Goal: Use online tool/utility: Utilize a website feature to perform a specific function

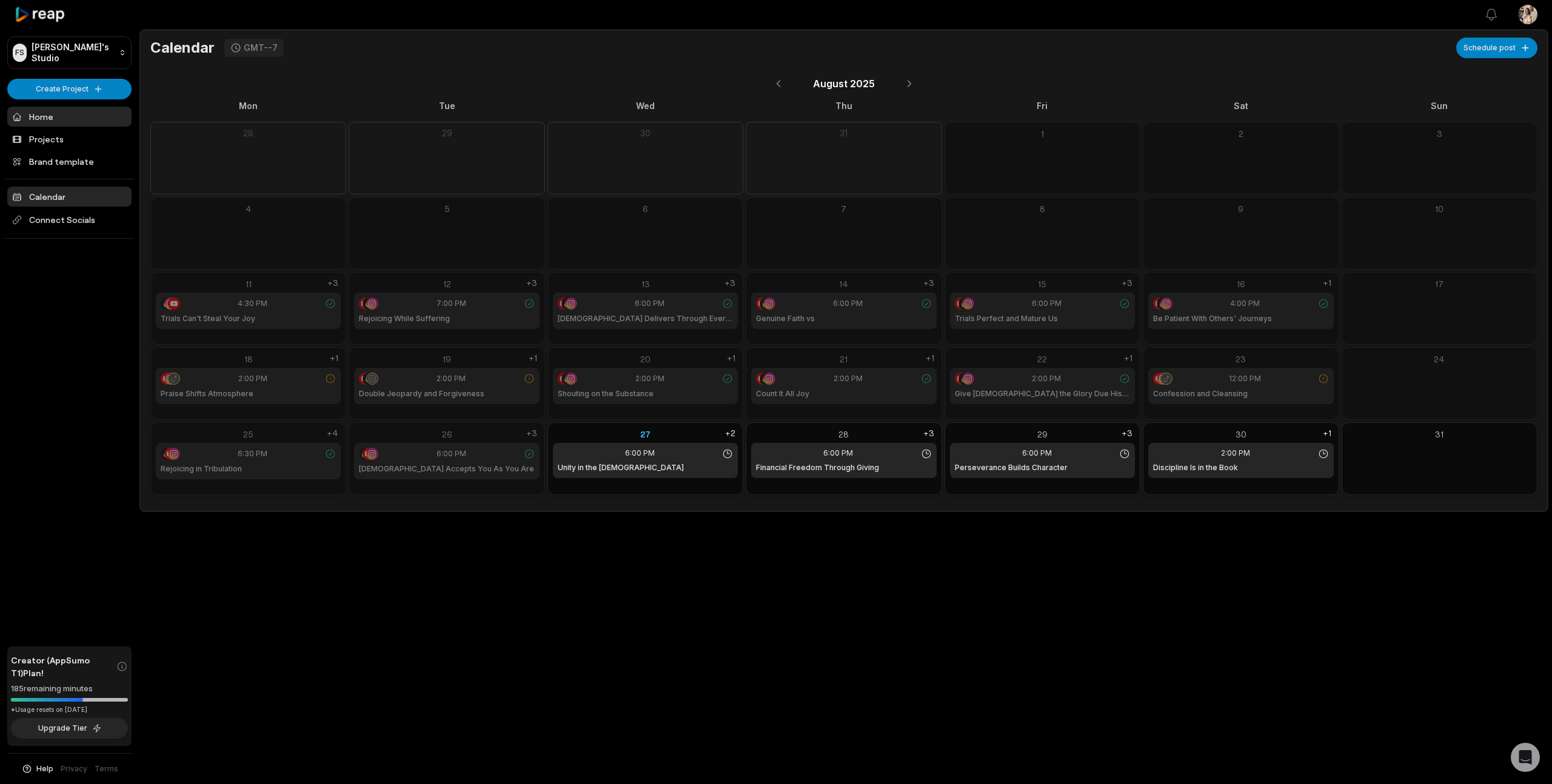
click at [48, 114] on link "Home" at bounding box center [69, 116] width 124 height 20
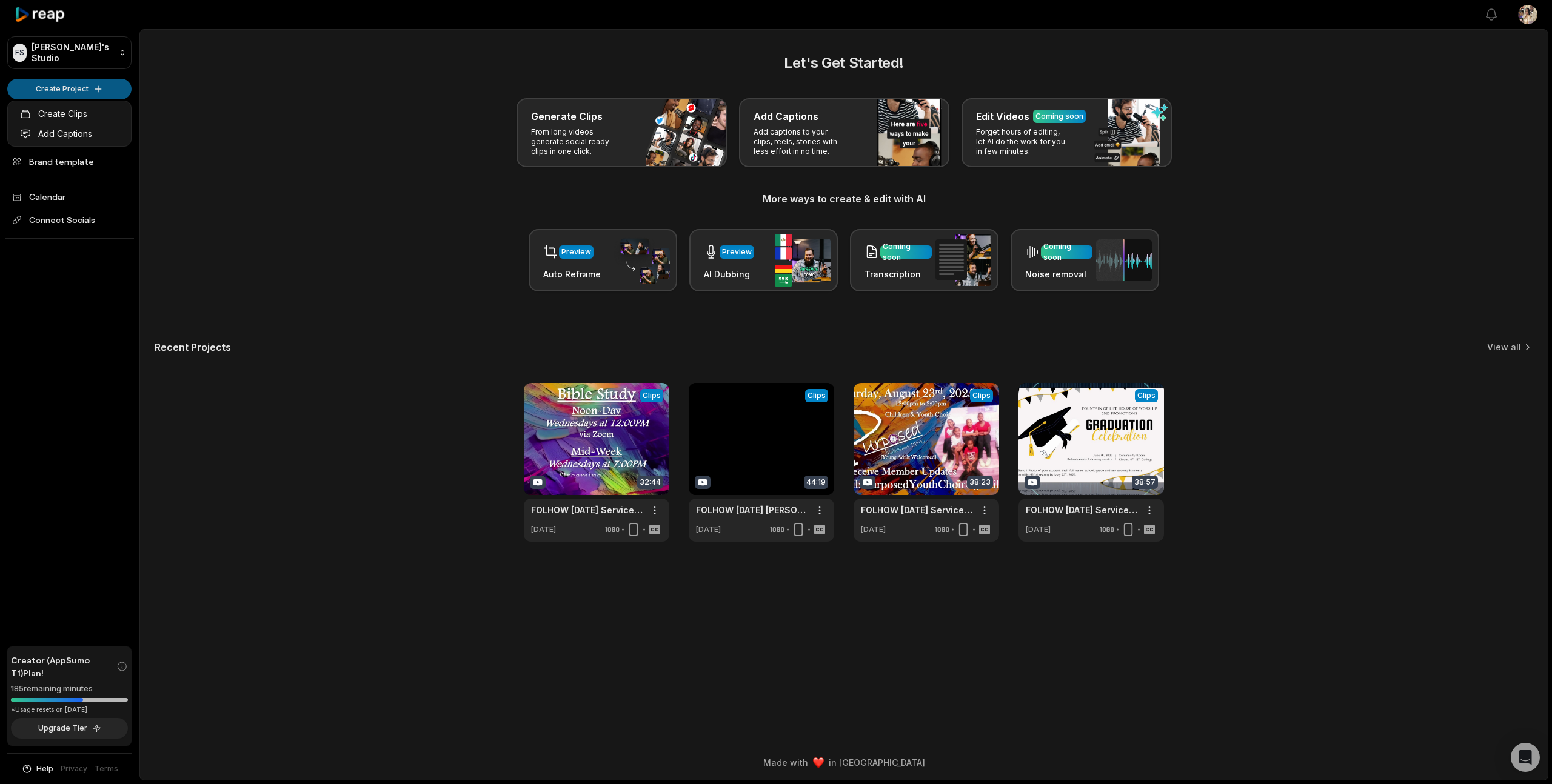
click at [78, 89] on html "FS Folhow's Studio Create Project Home Projects Brand template Calendar Connect…" at bounding box center [776, 392] width 1552 height 784
click at [100, 87] on html "FS Folhow's Studio Create Project Home Projects Brand template Calendar Connect…" at bounding box center [776, 392] width 1552 height 784
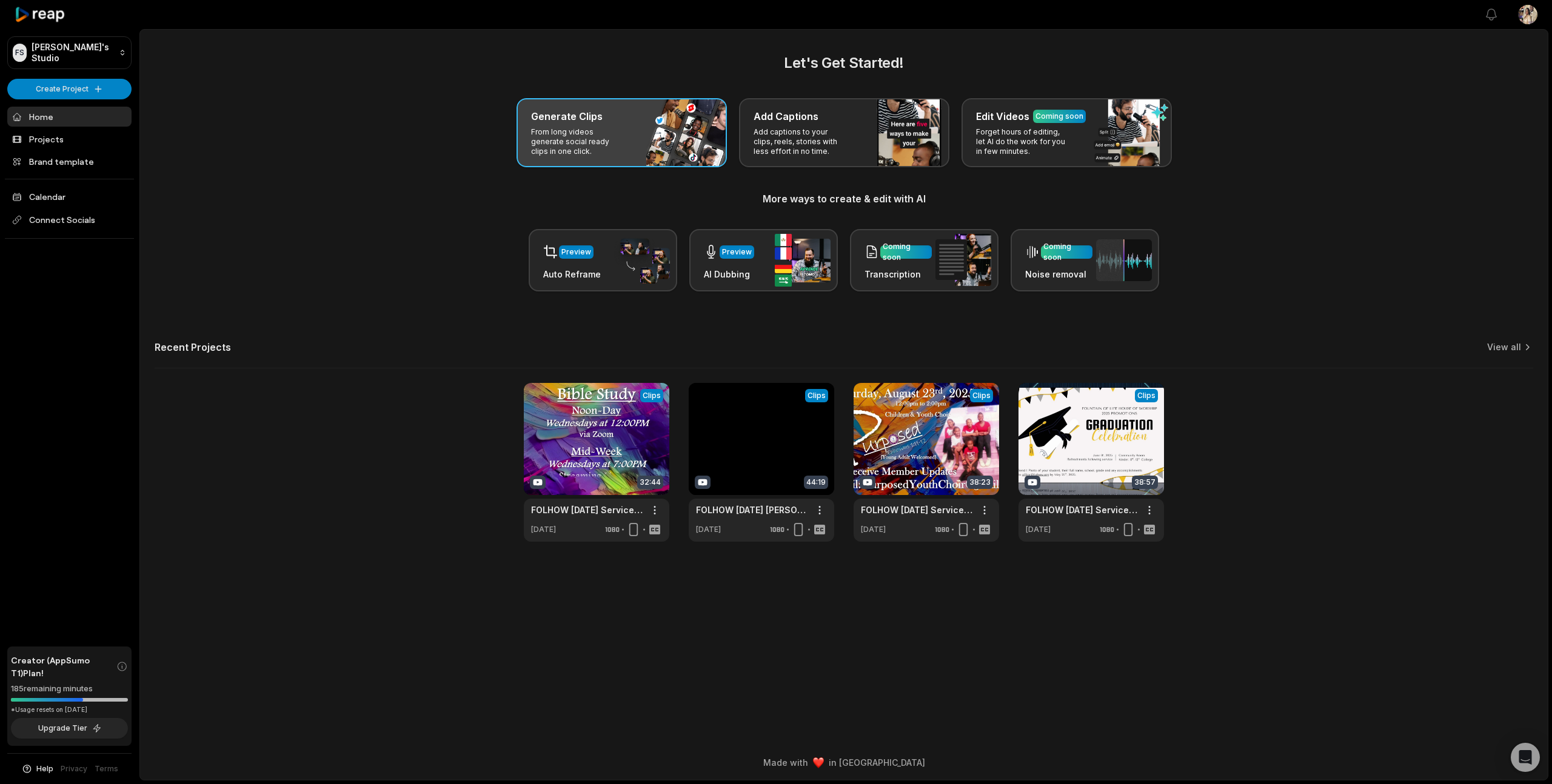
click at [611, 138] on p "From long videos generate social ready clips in one click." at bounding box center [577, 141] width 94 height 29
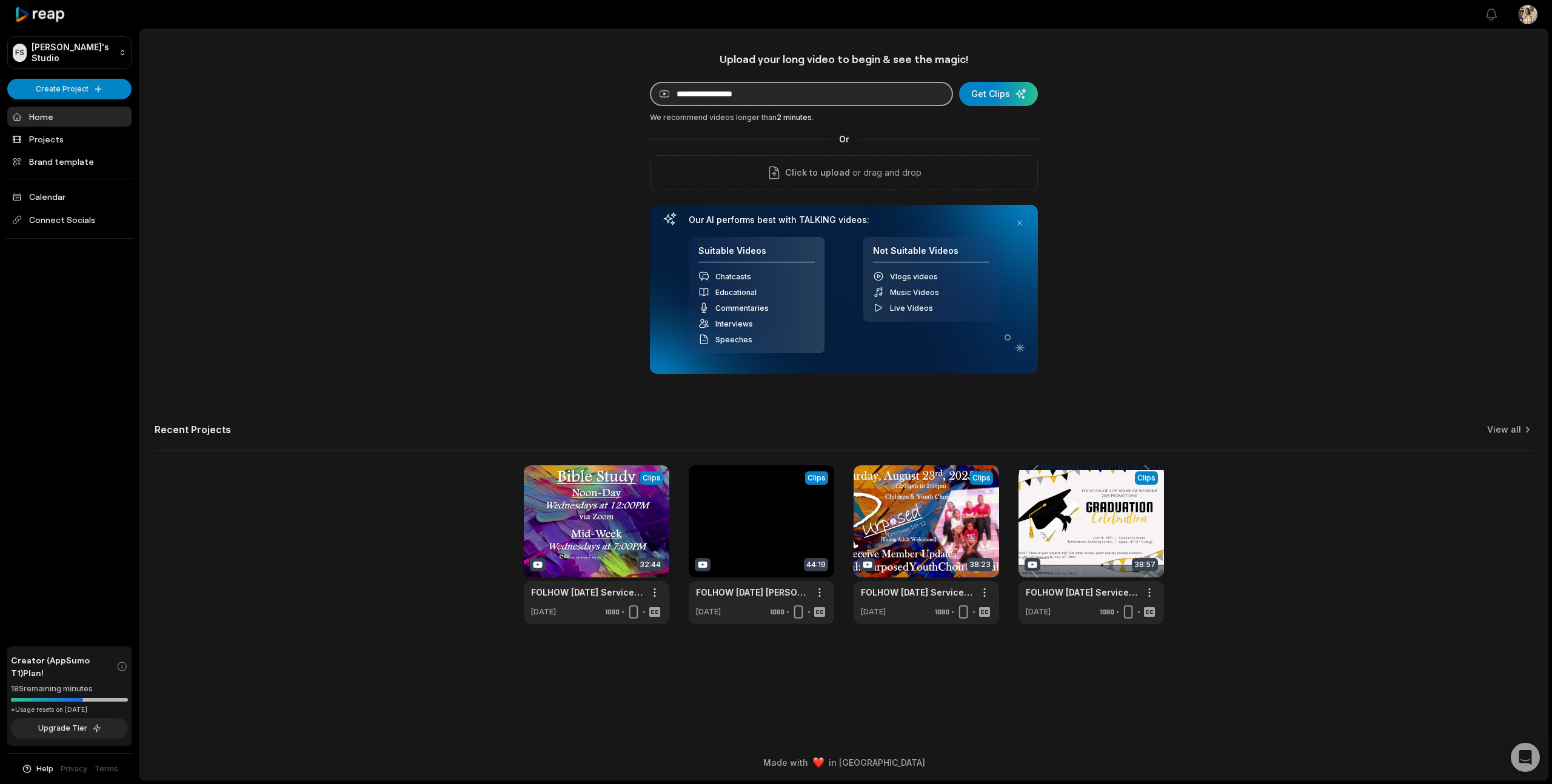
paste input "**********"
type input "**********"
click at [994, 93] on div "submit" at bounding box center [998, 94] width 79 height 24
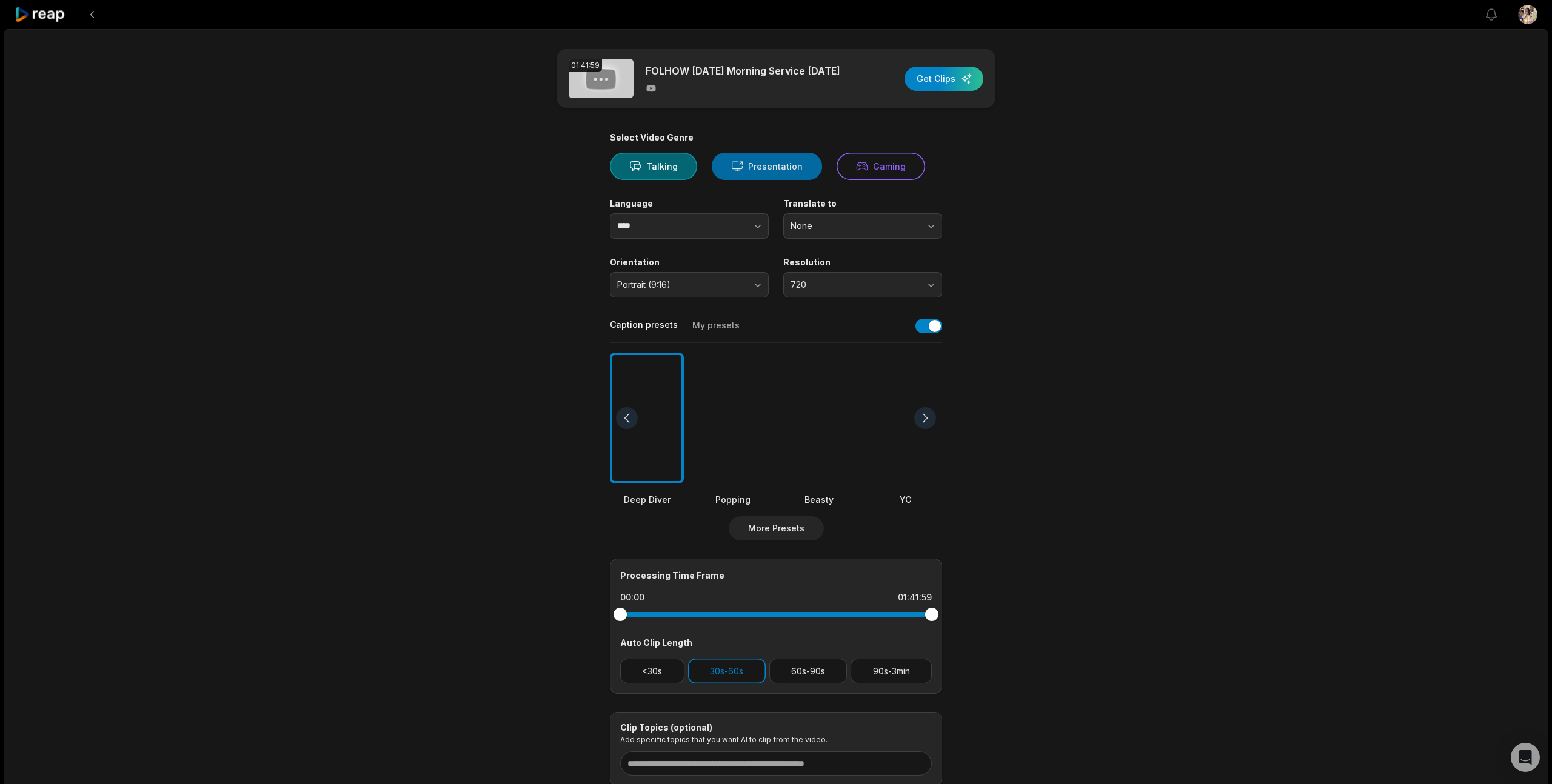
click at [746, 168] on button "Presentation" at bounding box center [766, 167] width 110 height 27
click at [809, 380] on div at bounding box center [819, 418] width 74 height 132
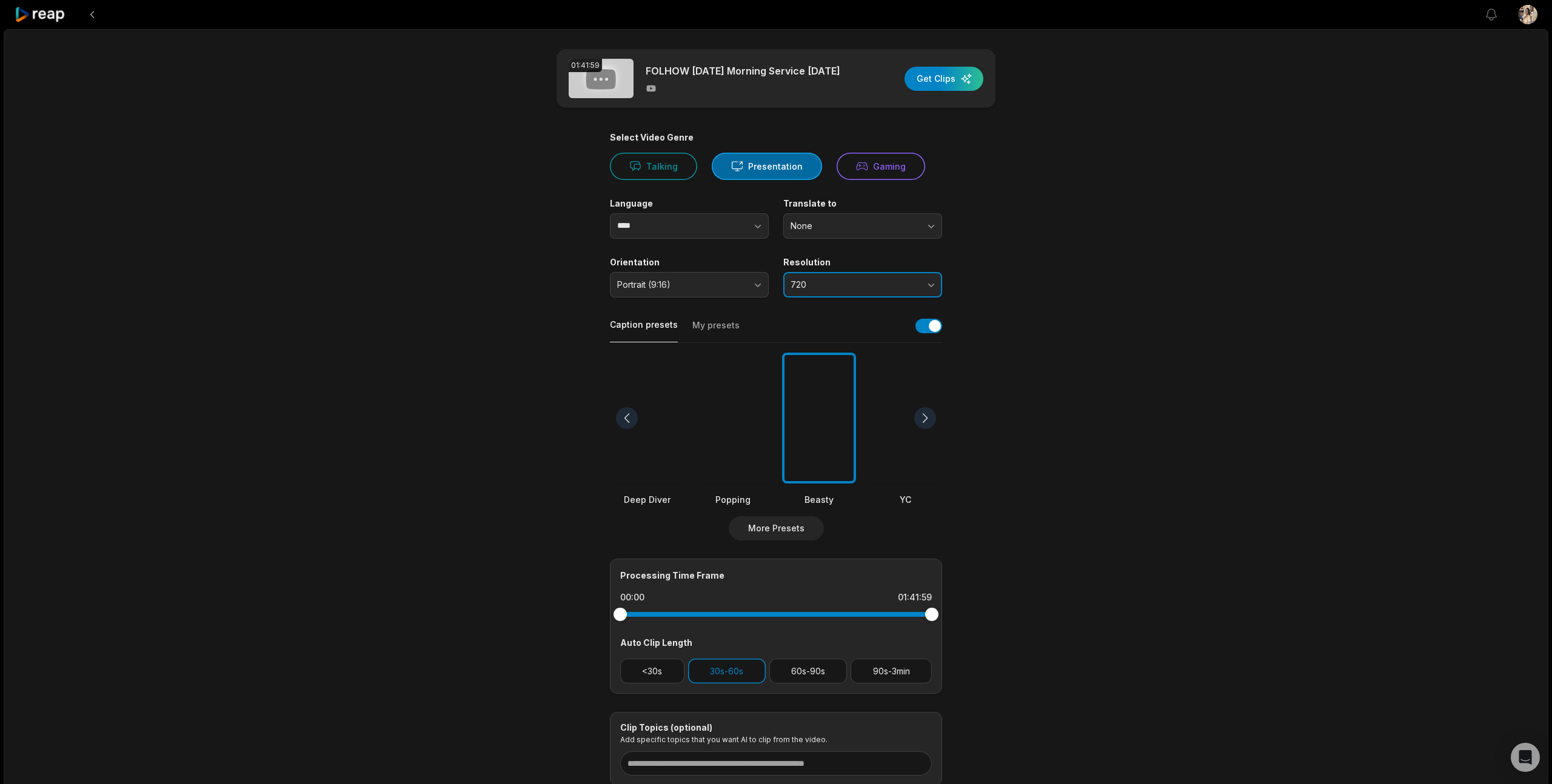
click at [868, 290] on span "720" at bounding box center [854, 284] width 127 height 11
click at [855, 340] on p "1080" at bounding box center [863, 335] width 143 height 13
drag, startPoint x: 621, startPoint y: 620, endPoint x: 747, endPoint y: 620, distance: 126.0
click at [747, 620] on div at bounding box center [747, 614] width 14 height 14
drag, startPoint x: 929, startPoint y: 615, endPoint x: 878, endPoint y: 618, distance: 51.1
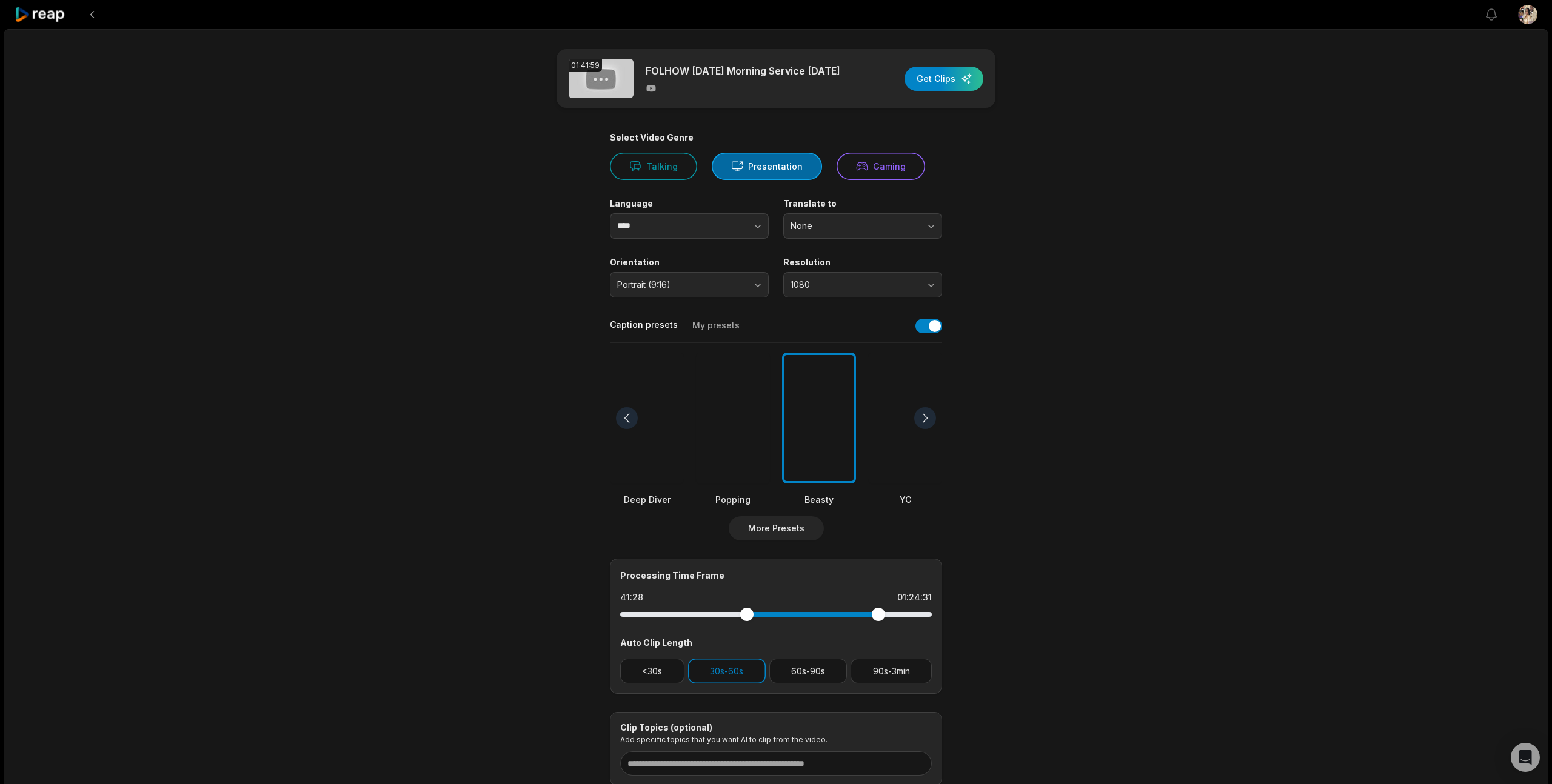
click at [878, 618] on div at bounding box center [879, 614] width 14 height 14
click at [947, 79] on div "button" at bounding box center [944, 79] width 79 height 24
